Goal: Navigation & Orientation: Find specific page/section

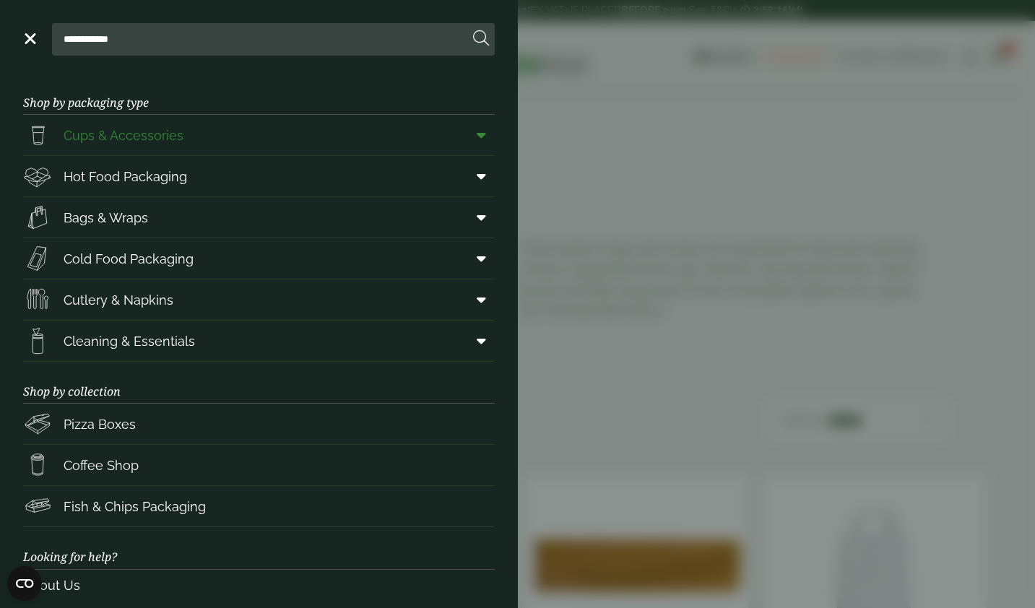
click at [280, 134] on link "Cups & Accessories" at bounding box center [259, 135] width 472 height 40
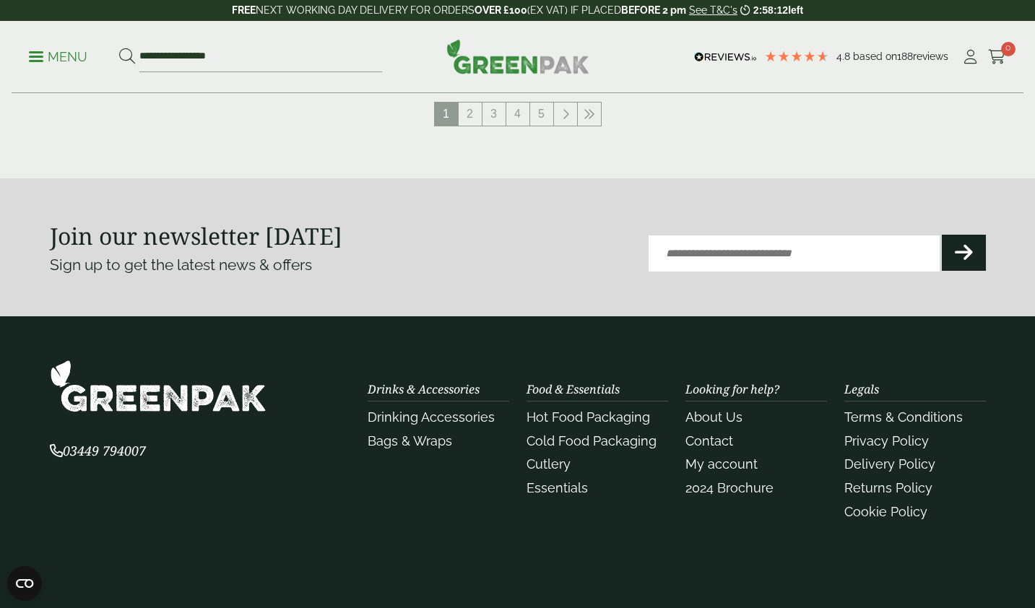
scroll to position [1739, 0]
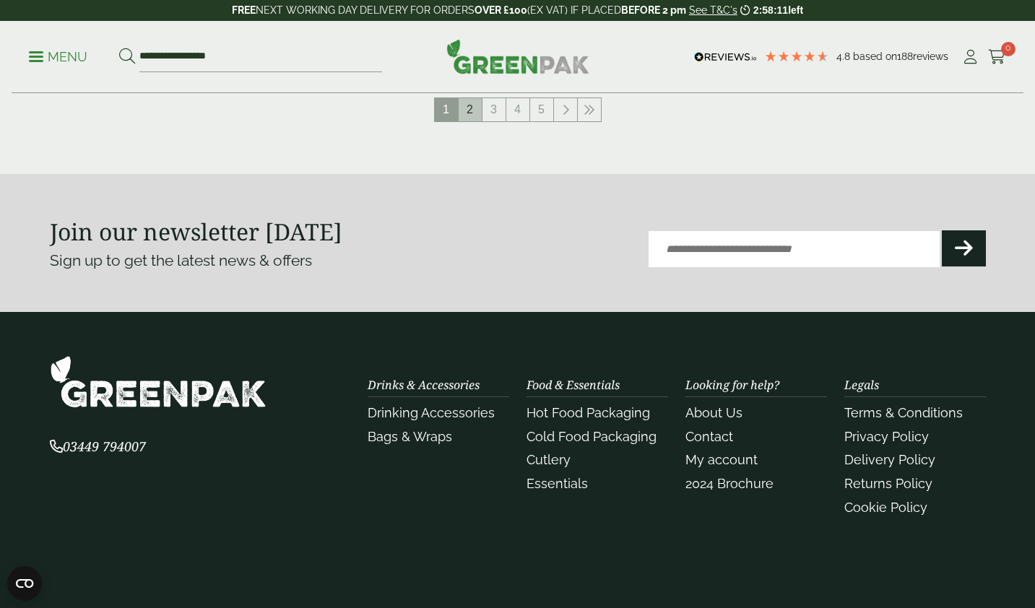
click at [467, 113] on link "2" at bounding box center [470, 109] width 23 height 23
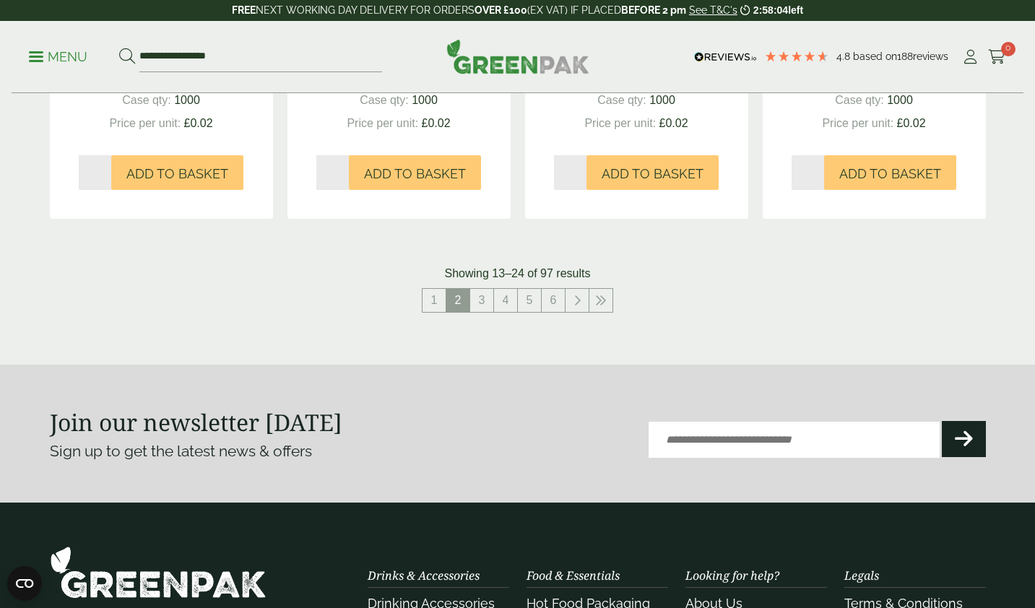
scroll to position [1552, 0]
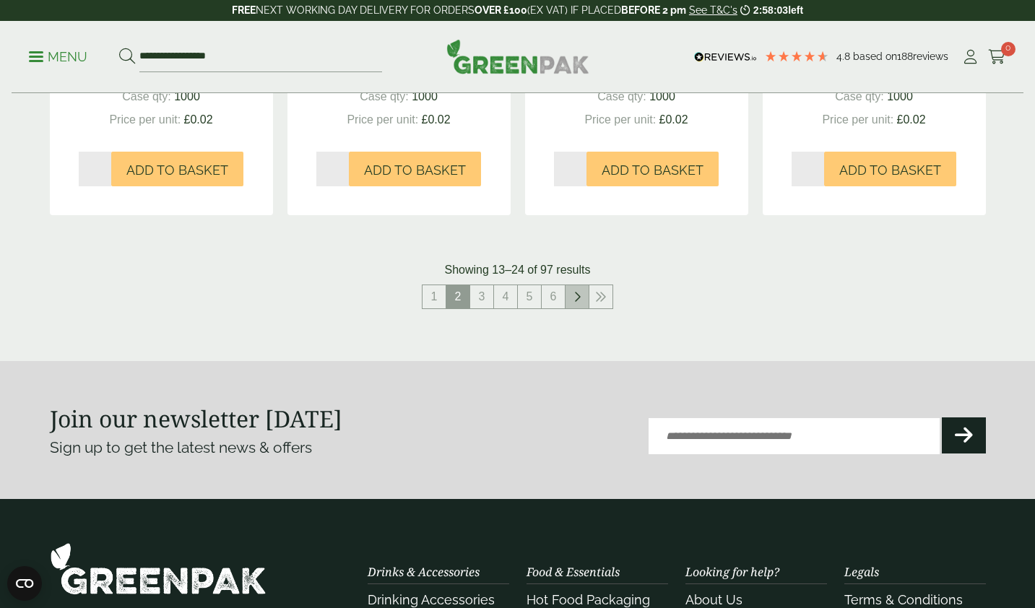
click at [574, 299] on icon at bounding box center [576, 297] width 7 height 12
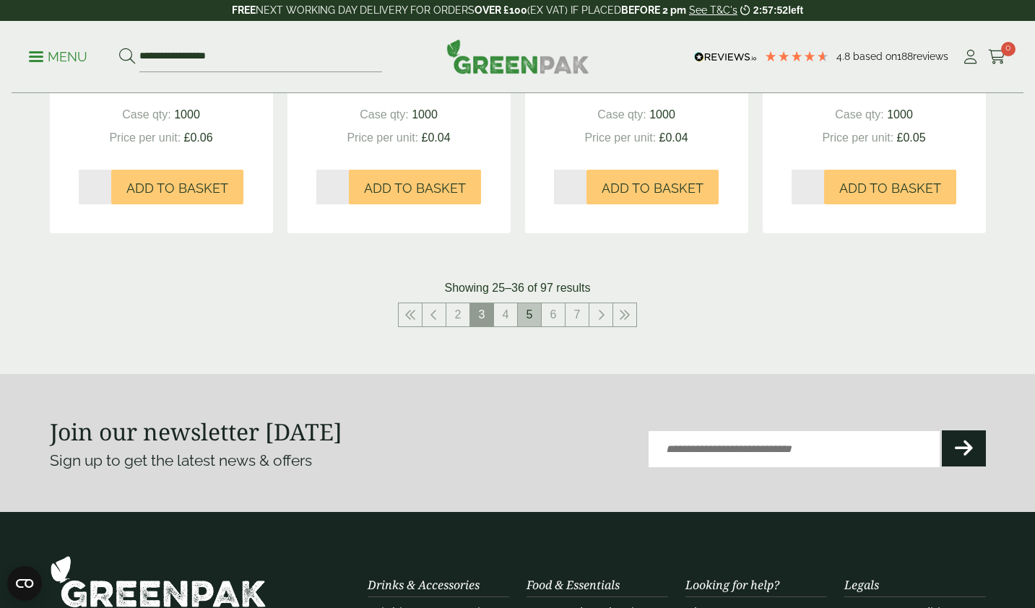
scroll to position [1538, 0]
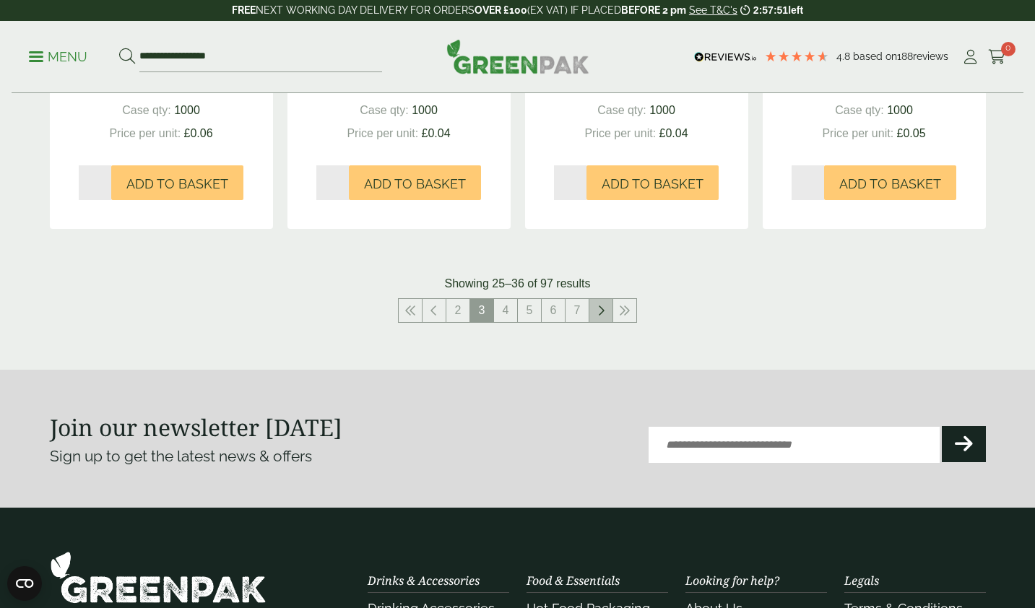
click at [596, 311] on link at bounding box center [600, 310] width 23 height 23
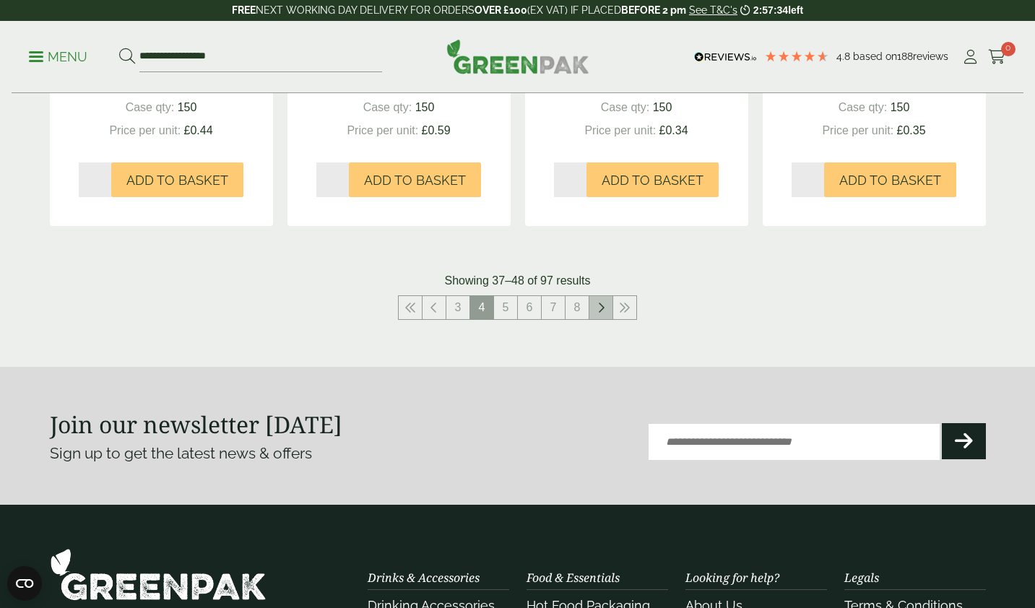
scroll to position [1589, 0]
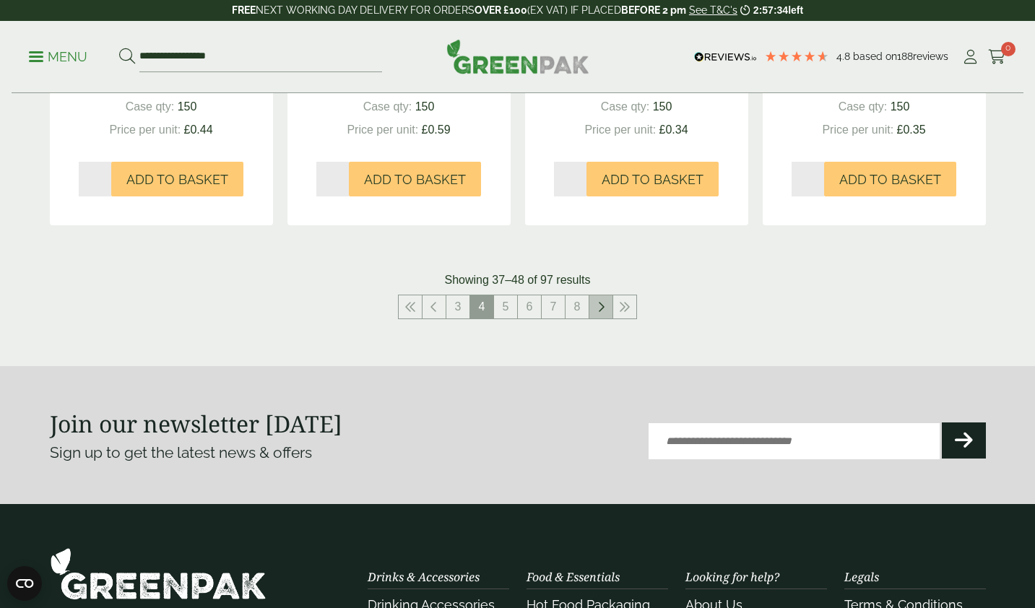
click at [600, 314] on link at bounding box center [600, 306] width 23 height 23
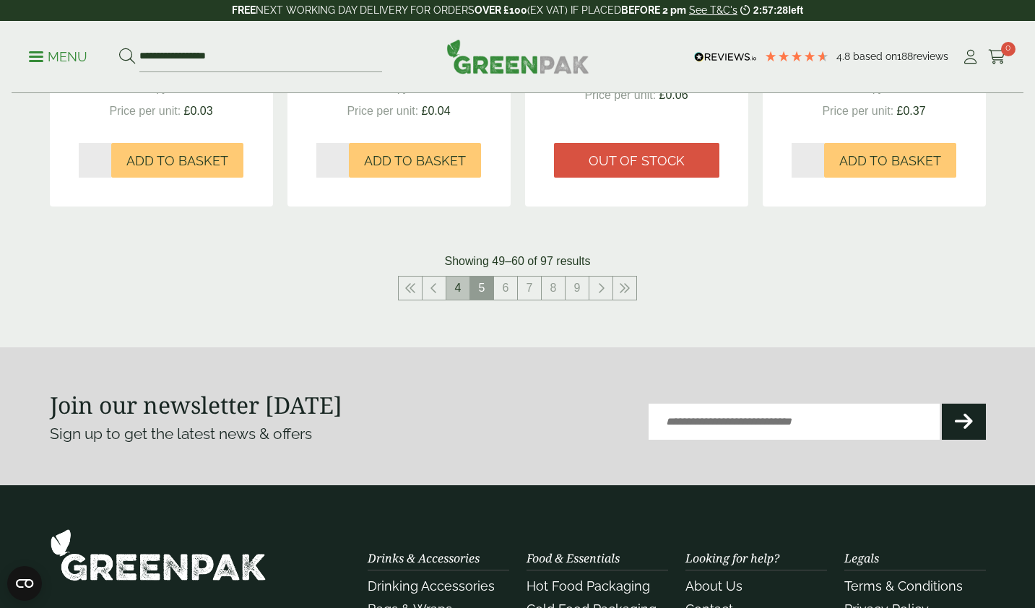
scroll to position [1578, 0]
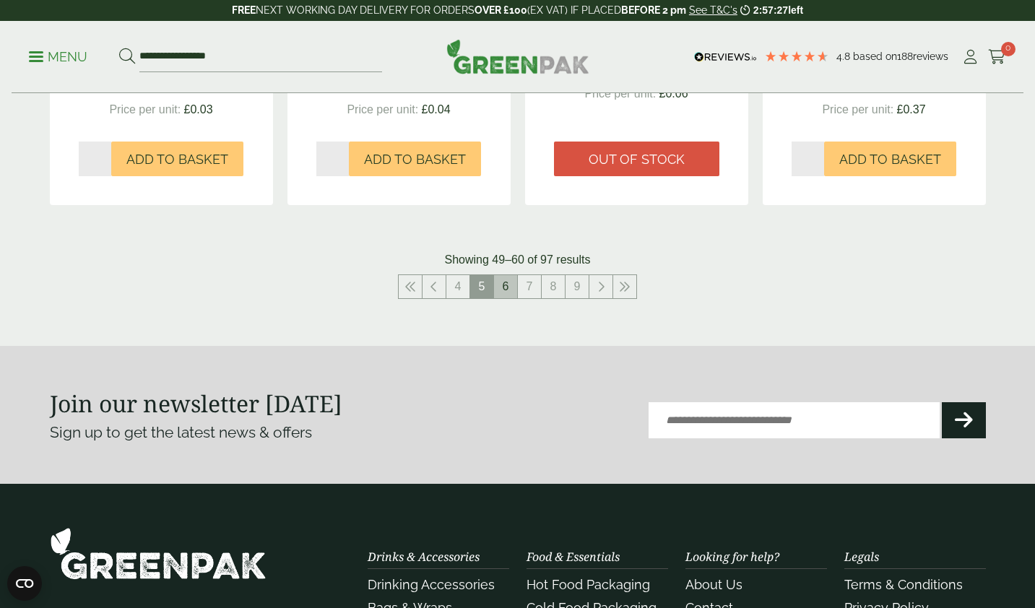
click at [501, 284] on link "6" at bounding box center [505, 286] width 23 height 23
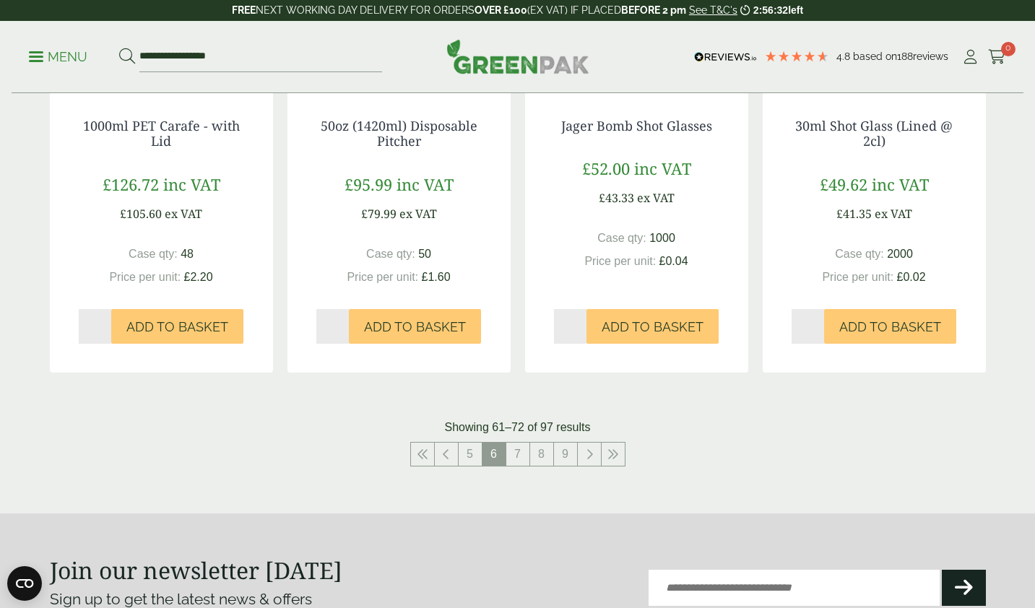
scroll to position [1460, 0]
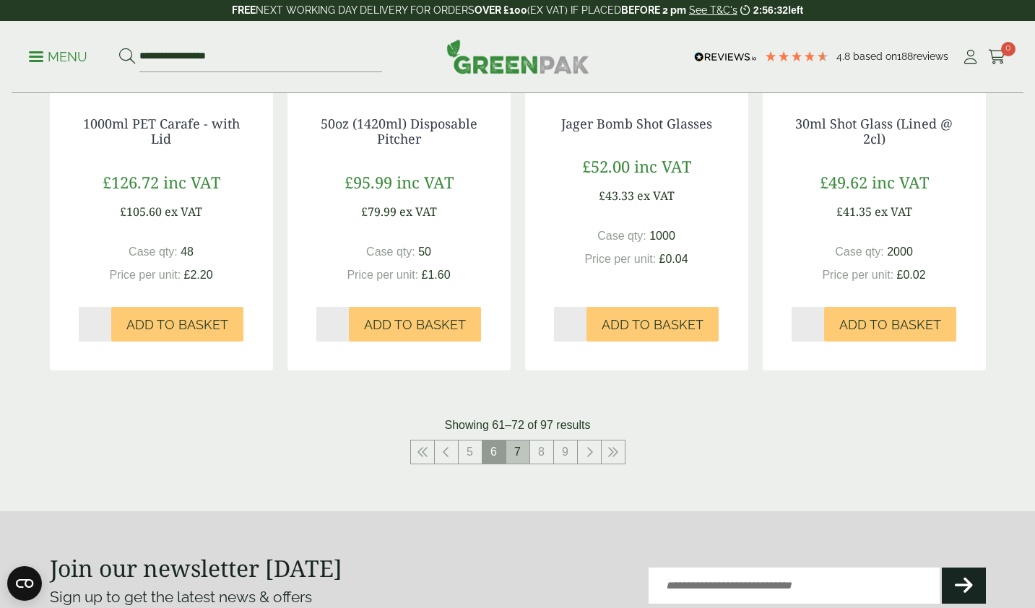
click at [519, 441] on link "7" at bounding box center [517, 452] width 23 height 23
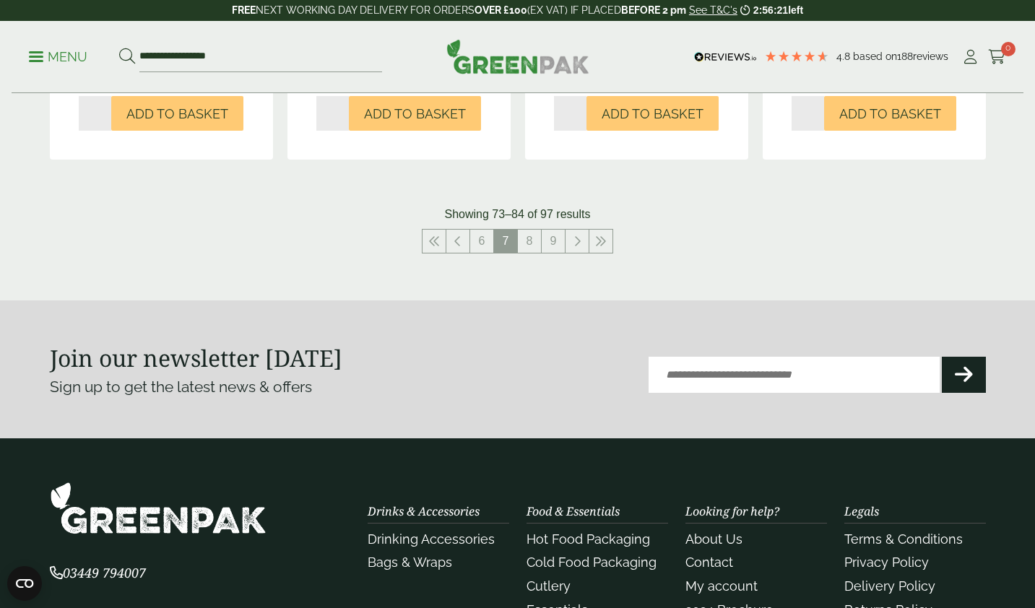
scroll to position [1622, 0]
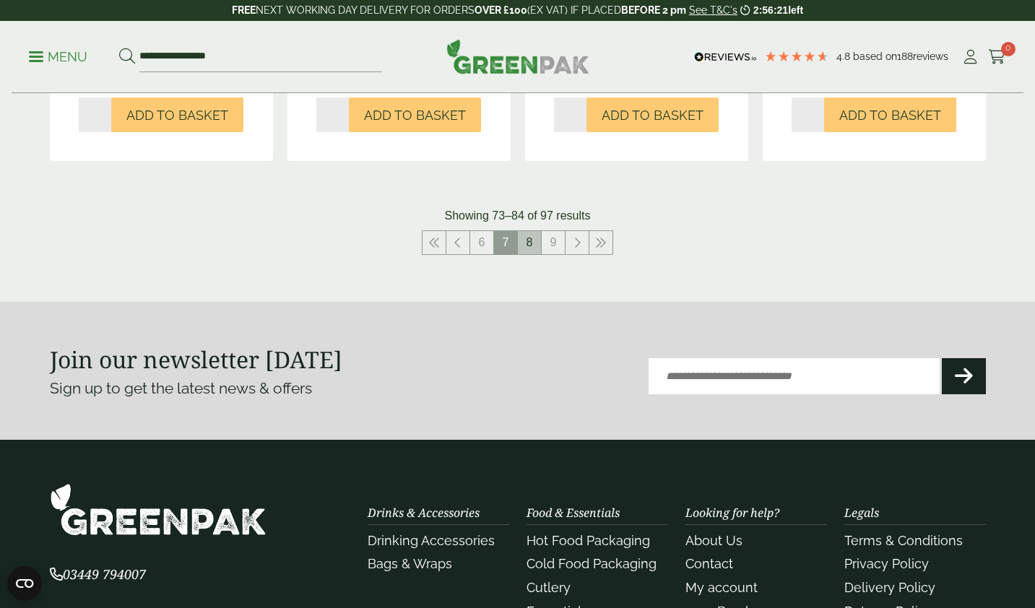
click at [532, 254] on link "8" at bounding box center [529, 242] width 23 height 23
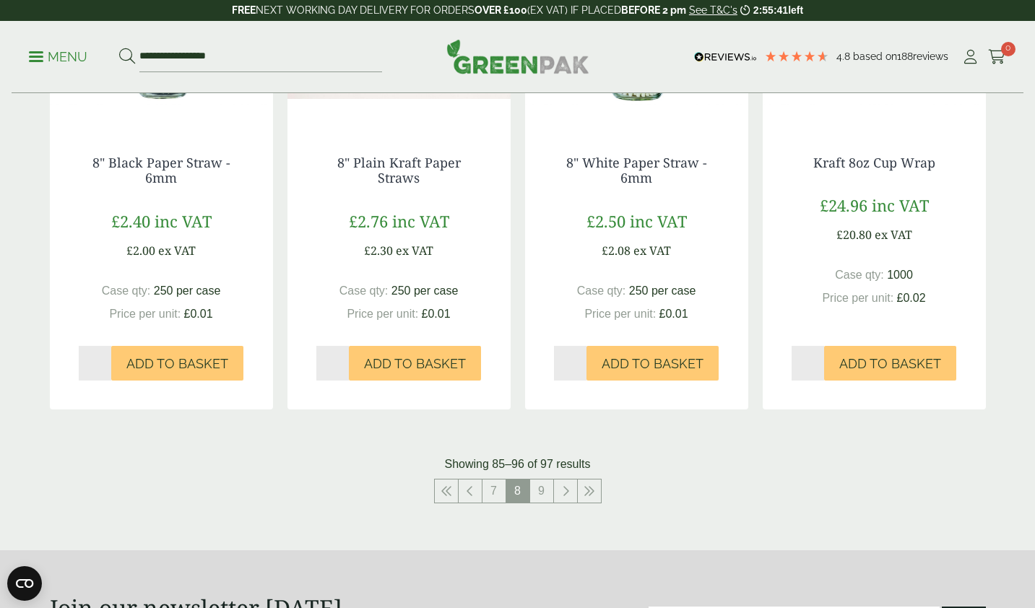
scroll to position [1382, 0]
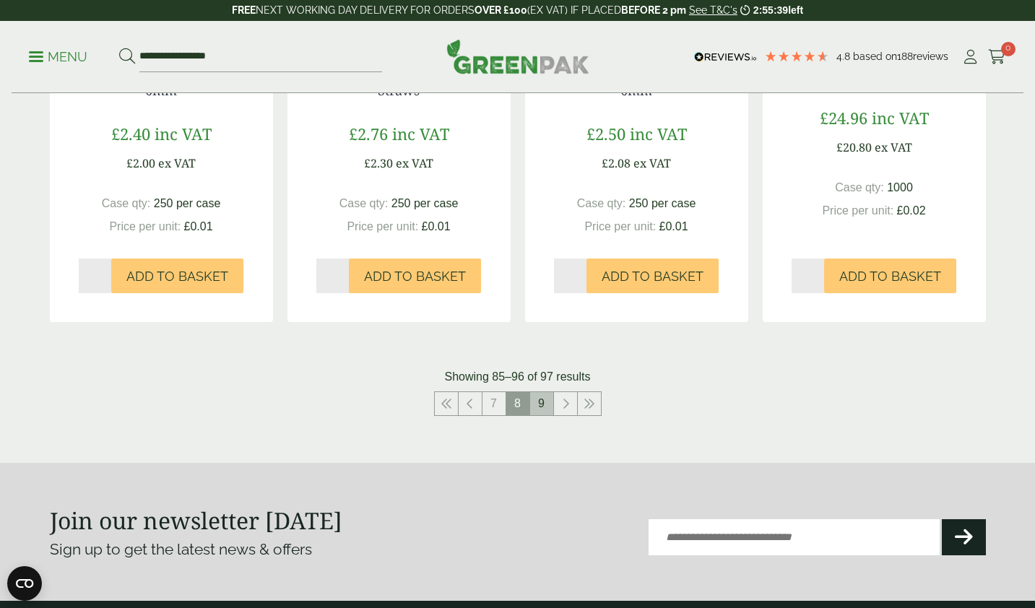
click at [538, 398] on link "9" at bounding box center [541, 403] width 23 height 23
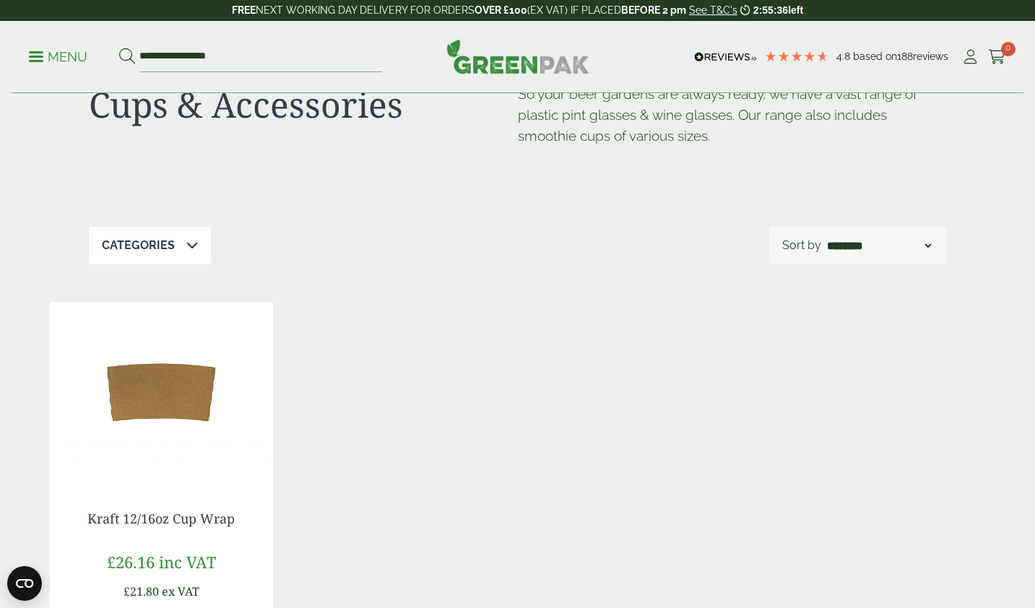
scroll to position [81, 0]
